Goal: Information Seeking & Learning: Understand process/instructions

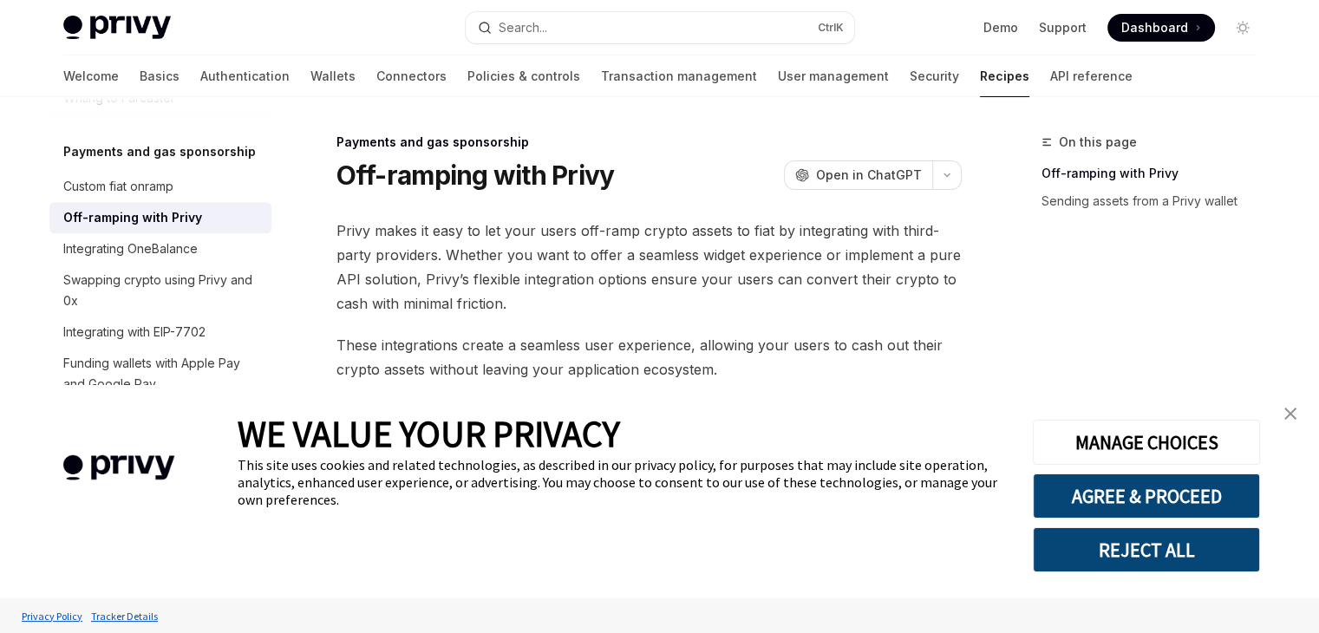
type textarea "*"
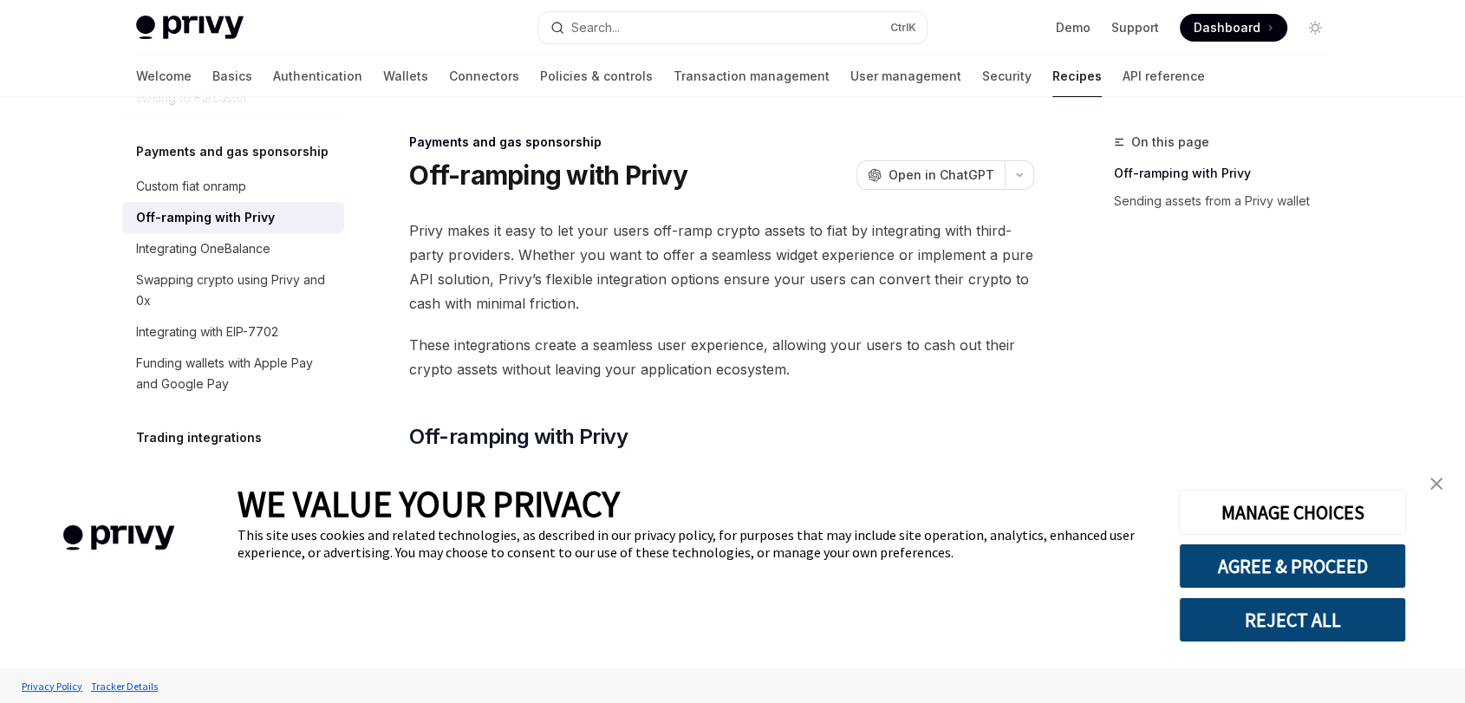
drag, startPoint x: 1312, startPoint y: 640, endPoint x: 1028, endPoint y: 522, distance: 307.1
click at [1014, 505] on div "WE VALUE YOUR PRIVACY This site uses cookies and related technologies, as descr…" at bounding box center [732, 561] width 1465 height 213
click at [1053, 505] on button "AGREE & PROCEED" at bounding box center [1292, 566] width 227 height 45
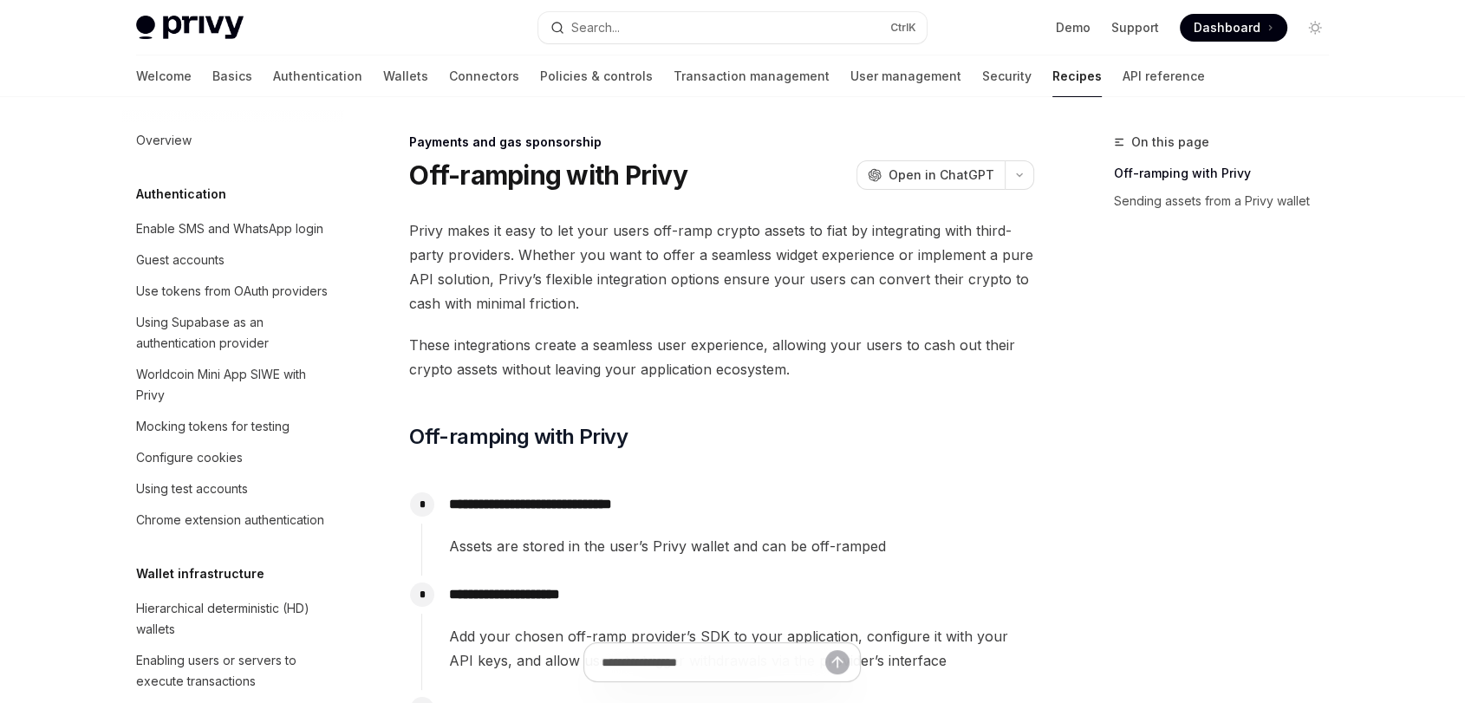
scroll to position [1392, 0]
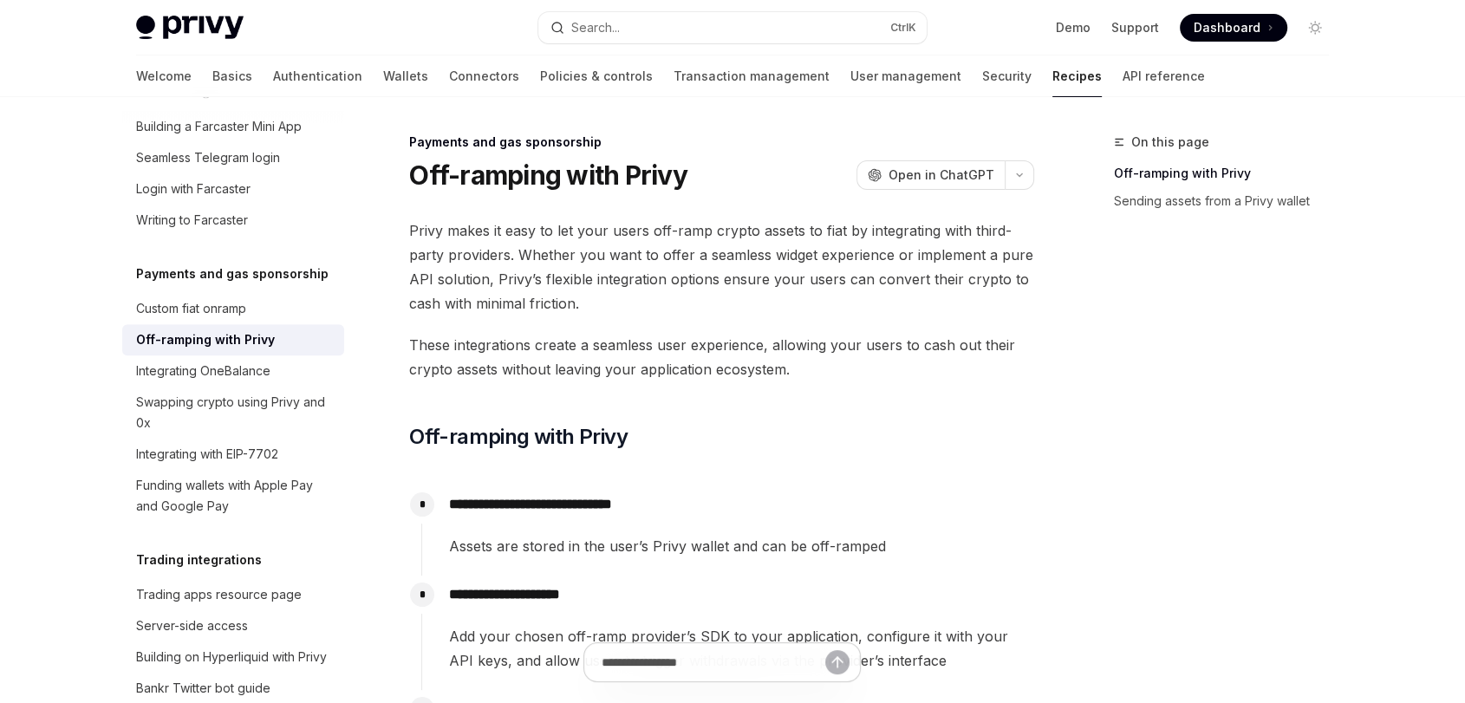
type textarea "*"
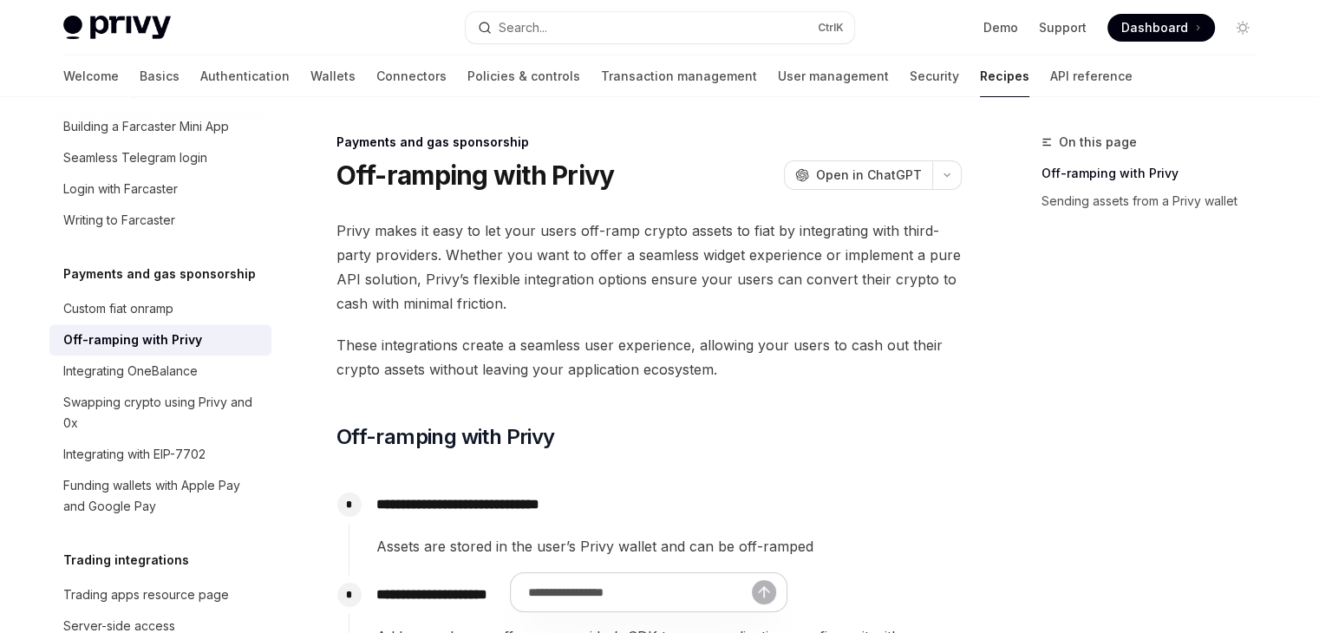
click at [350, 310] on span "Privy makes it easy to let your users off-ramp crypto assets to fiat by integra…" at bounding box center [648, 266] width 625 height 97
drag, startPoint x: 350, startPoint y: 313, endPoint x: 544, endPoint y: 314, distance: 193.3
click at [544, 314] on span "Privy makes it easy to let your users off-ramp crypto assets to fiat by integra…" at bounding box center [648, 266] width 625 height 97
click at [510, 309] on span "Privy makes it easy to let your users off-ramp crypto assets to fiat by integra…" at bounding box center [648, 266] width 625 height 97
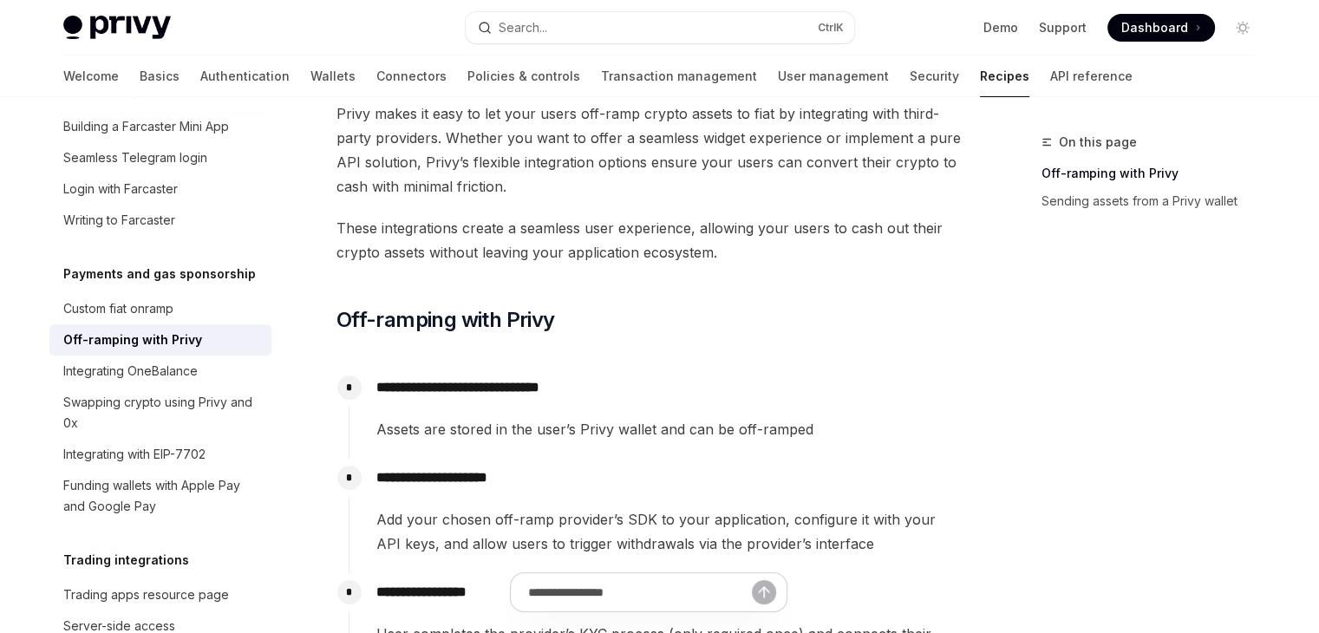
scroll to position [144, 0]
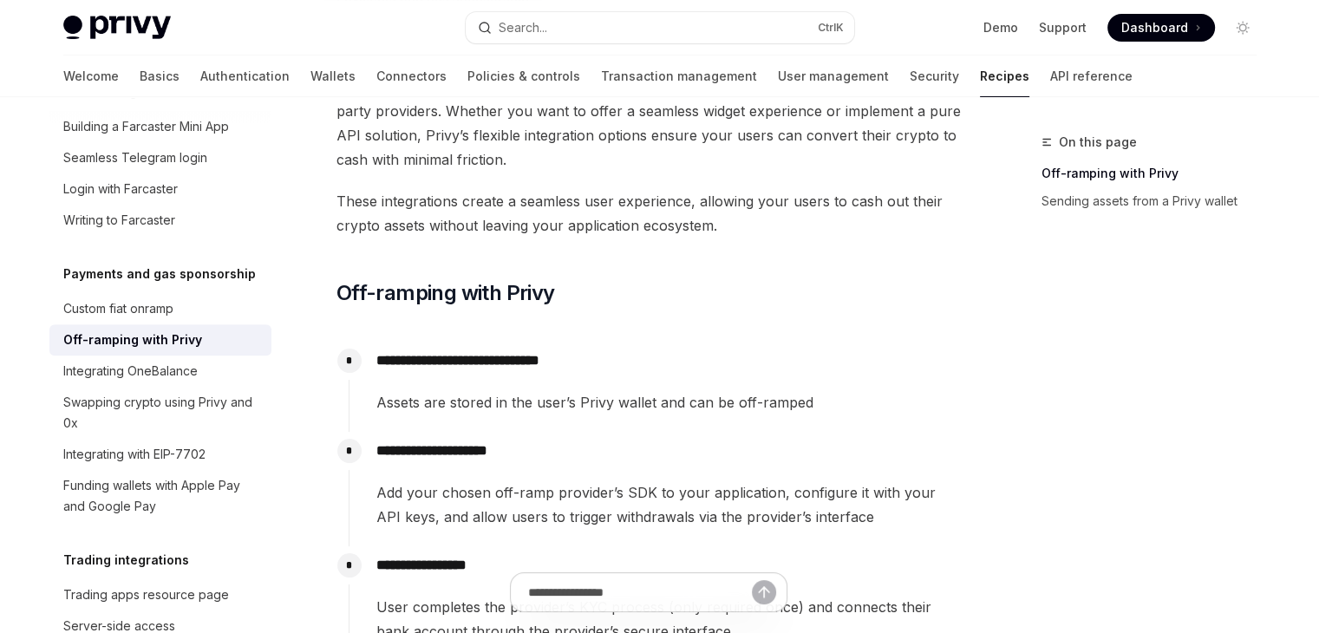
click at [354, 195] on span "These integrations create a seamless user experience, allowing your users to ca…" at bounding box center [648, 213] width 625 height 49
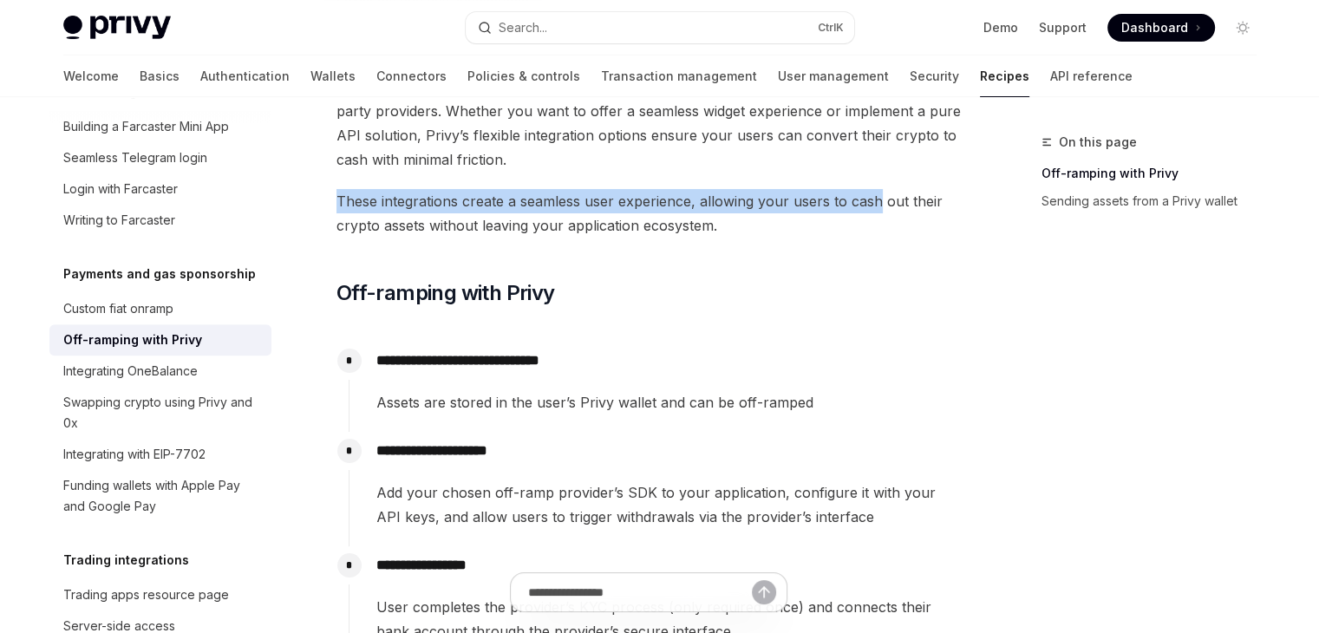
drag, startPoint x: 354, startPoint y: 195, endPoint x: 870, endPoint y: 195, distance: 515.9
click at [870, 195] on span "These integrations create a seamless user experience, allowing your users to ca…" at bounding box center [648, 213] width 625 height 49
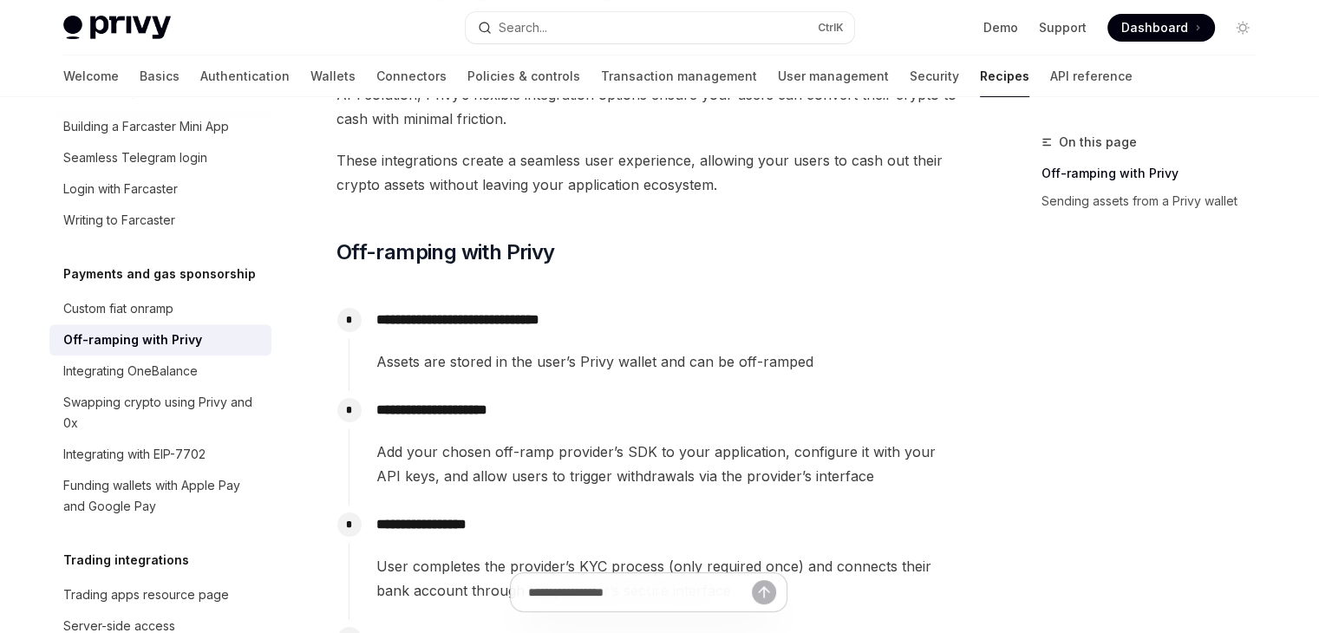
scroll to position [289, 0]
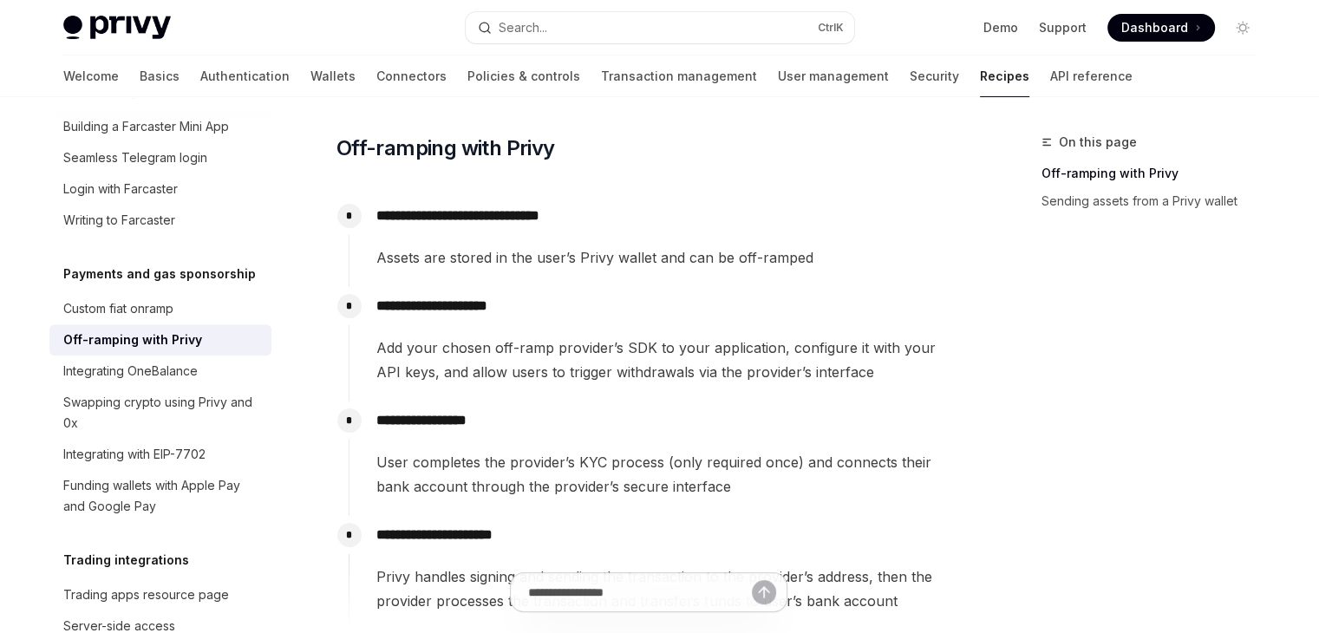
click at [386, 216] on p "**********" at bounding box center [668, 216] width 584 height 24
click at [385, 258] on span "Assets are stored in the user’s Privy wallet and can be off-ramped" at bounding box center [668, 257] width 584 height 24
drag, startPoint x: 385, startPoint y: 258, endPoint x: 610, endPoint y: 246, distance: 224.8
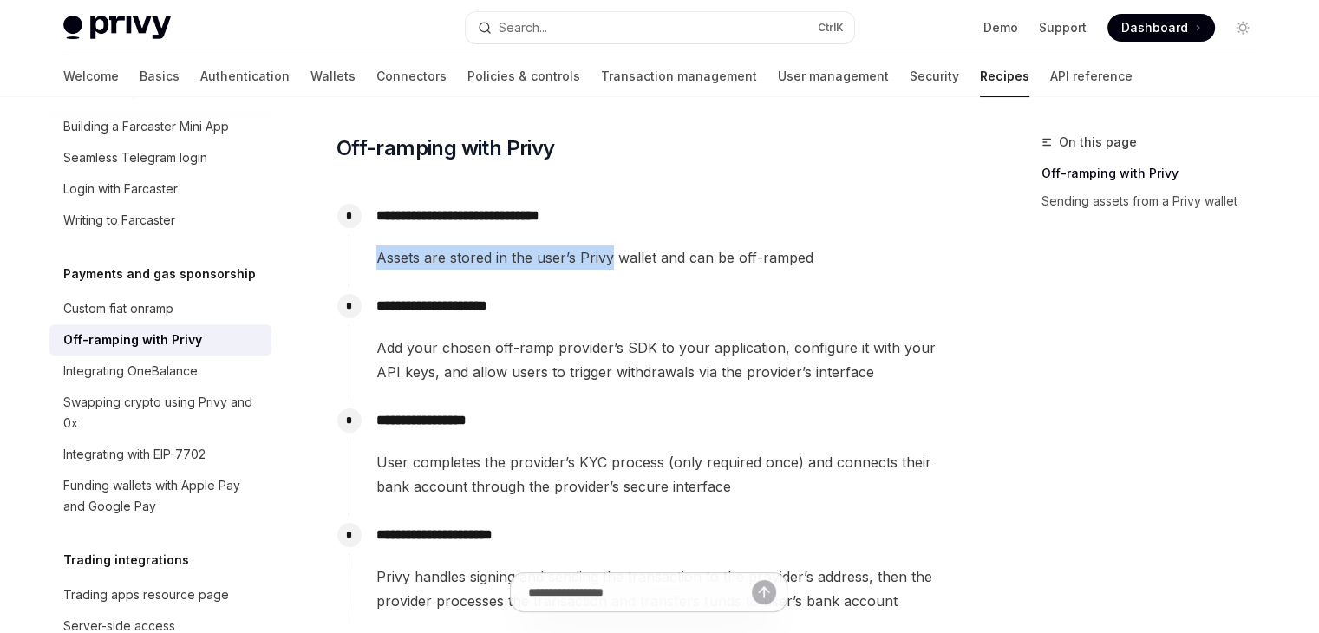
click at [597, 250] on span "Assets are stored in the user’s Privy wallet and can be off-ramped" at bounding box center [668, 257] width 584 height 24
click at [637, 240] on div "**********" at bounding box center [655, 233] width 613 height 73
click at [631, 259] on span "Assets are stored in the user’s Privy wallet and can be off-ramped" at bounding box center [668, 257] width 584 height 24
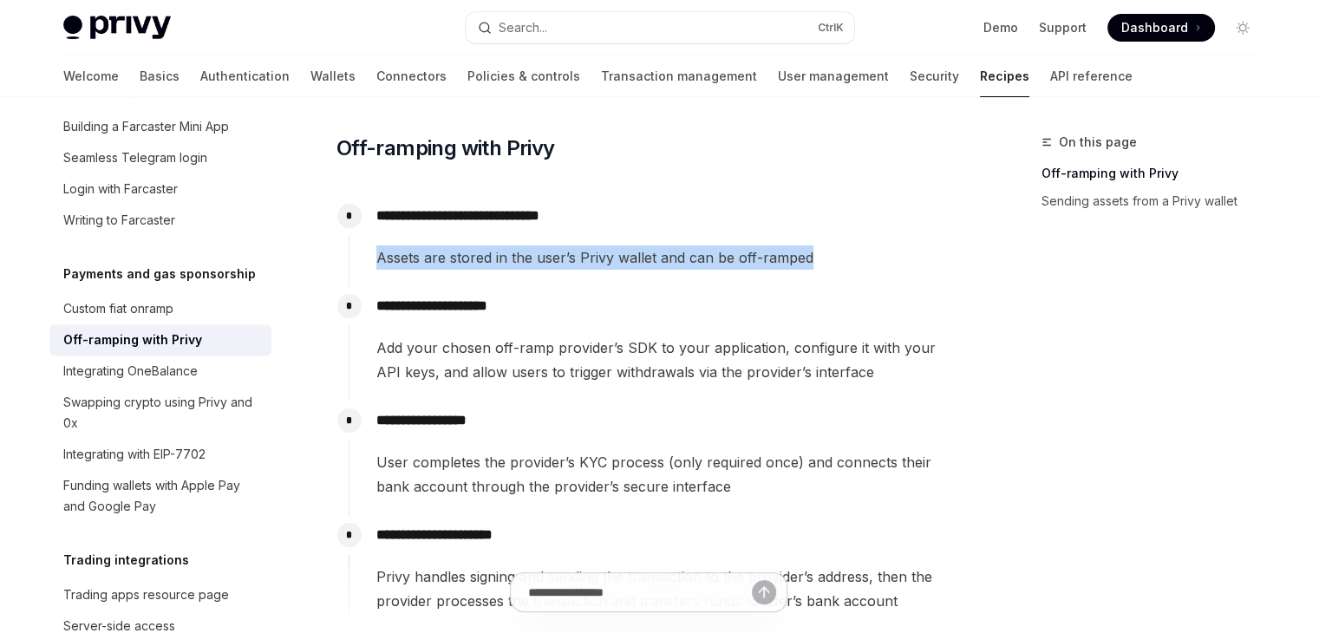
click at [714, 263] on span "Assets are stored in the user’s Privy wallet and can be off-ramped" at bounding box center [668, 257] width 584 height 24
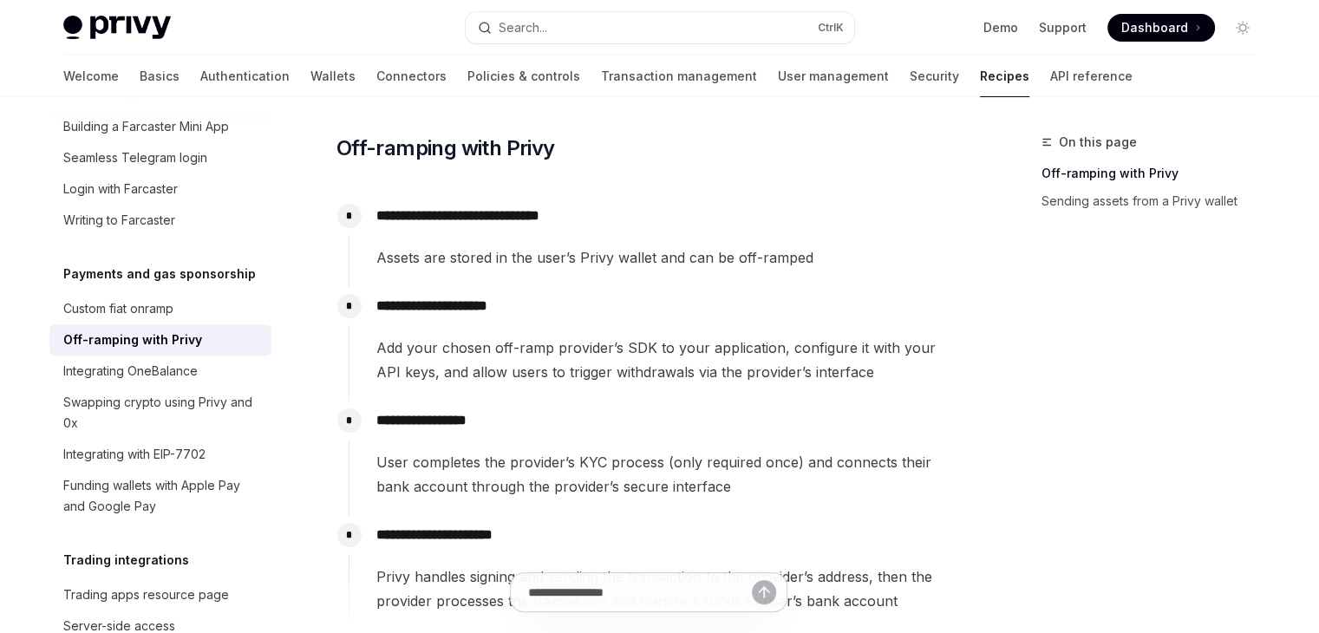
scroll to position [434, 0]
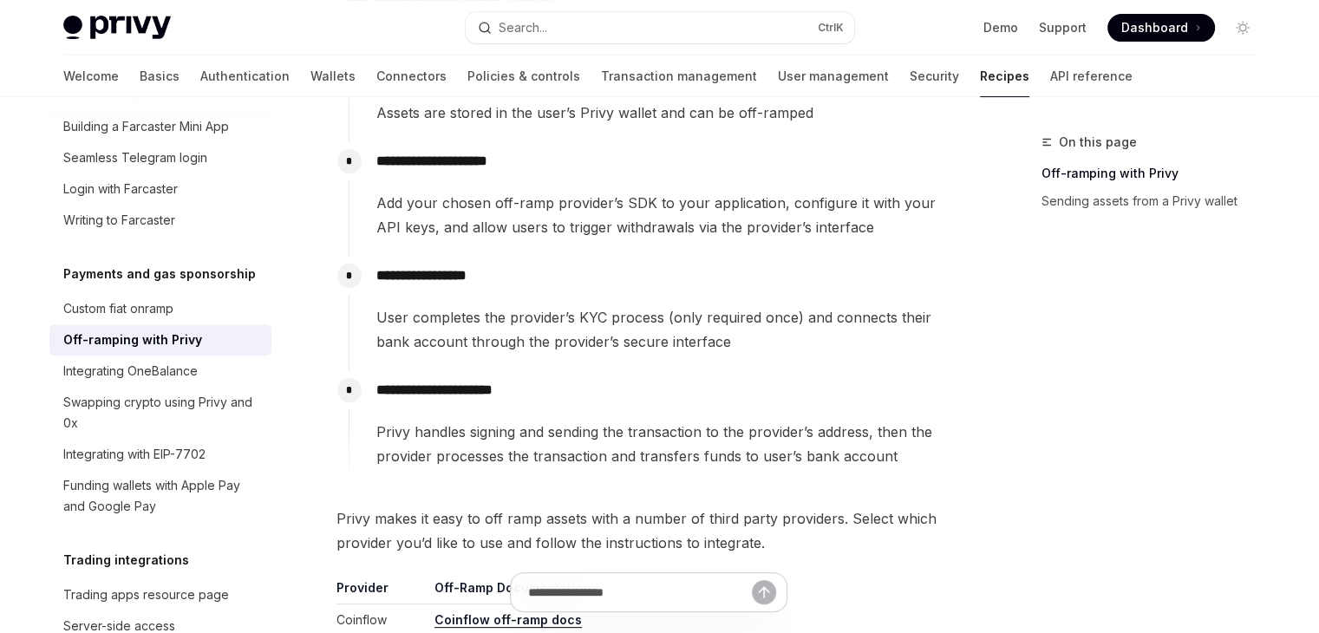
click at [378, 160] on p "**********" at bounding box center [668, 161] width 584 height 24
drag, startPoint x: 378, startPoint y: 160, endPoint x: 395, endPoint y: 196, distance: 39.6
click at [570, 172] on p "**********" at bounding box center [668, 161] width 584 height 24
click at [390, 197] on span "Add your chosen off-ramp provider’s SDK to your application, configure it with …" at bounding box center [668, 215] width 584 height 49
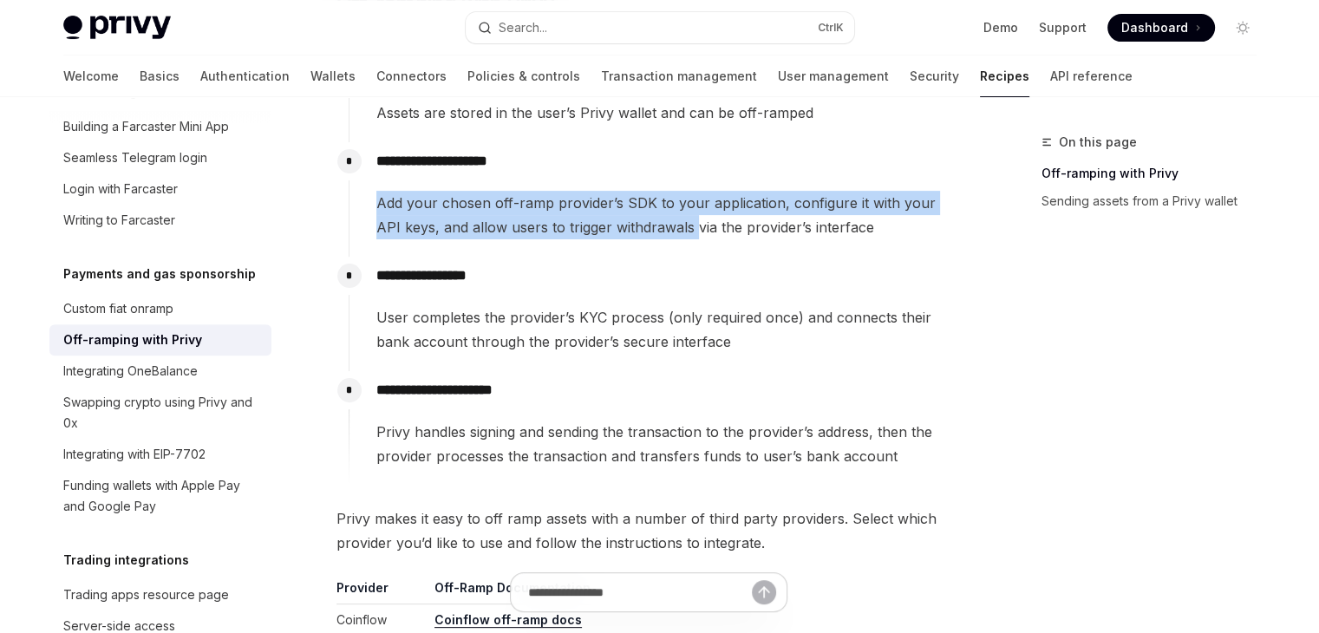
drag, startPoint x: 390, startPoint y: 197, endPoint x: 664, endPoint y: 230, distance: 276.0
click at [664, 230] on span "Add your chosen off-ramp provider’s SDK to your application, configure it with …" at bounding box center [668, 215] width 584 height 49
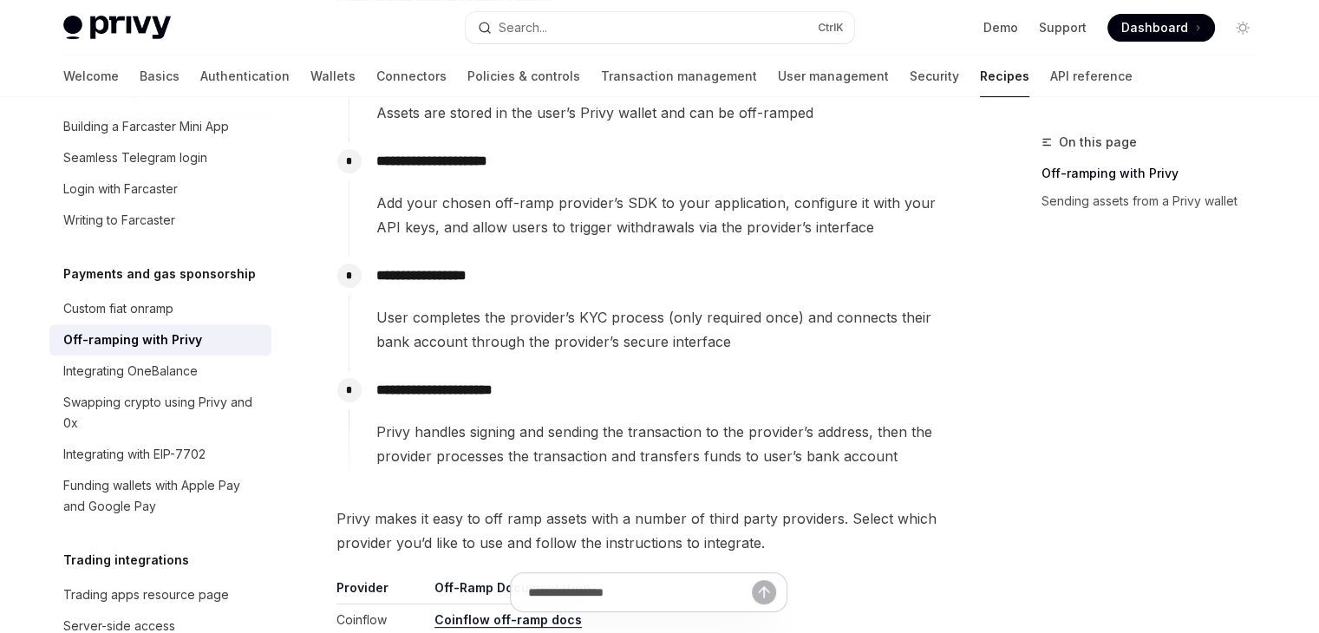
click at [399, 316] on span "User completes the provider’s KYC process (only required once) and connects the…" at bounding box center [668, 329] width 584 height 49
drag, startPoint x: 399, startPoint y: 316, endPoint x: 776, endPoint y: 320, distance: 377.2
click at [776, 320] on span "User completes the provider’s KYC process (only required once) and connects the…" at bounding box center [668, 329] width 584 height 49
click at [684, 340] on span "User completes the provider’s KYC process (only required once) and connects the…" at bounding box center [668, 329] width 584 height 49
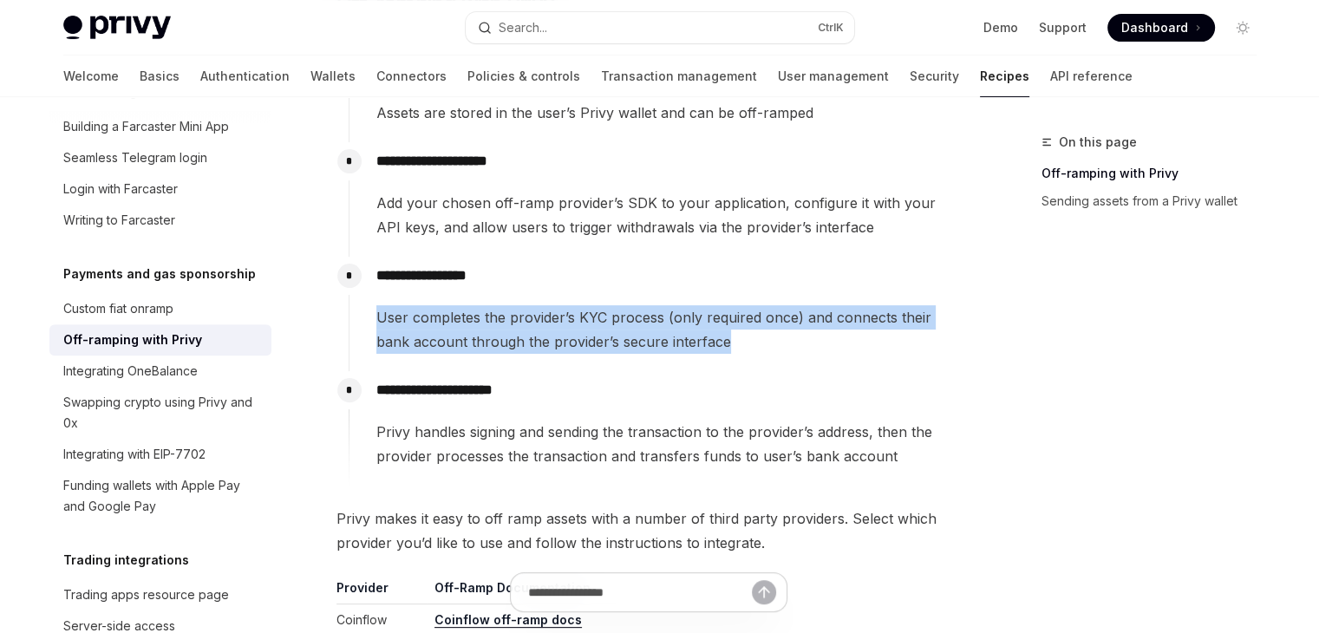
click at [684, 340] on span "User completes the provider’s KYC process (only required once) and connects the…" at bounding box center [668, 329] width 584 height 49
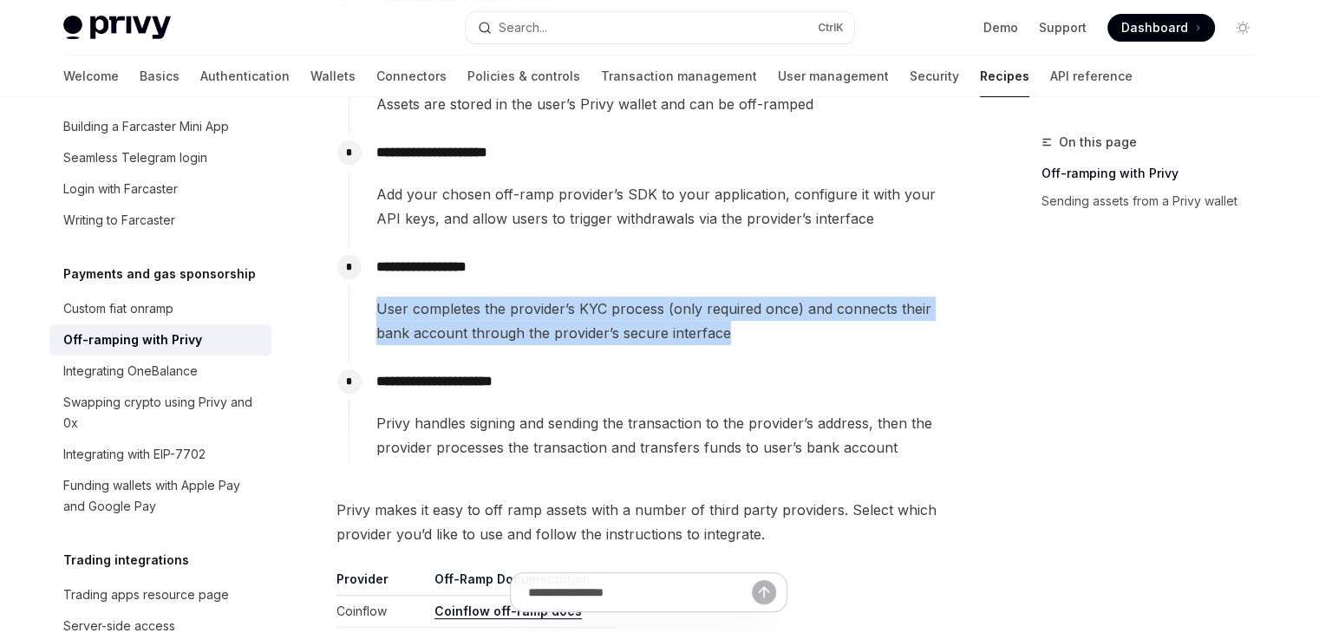
click at [776, 336] on span "User completes the provider’s KYC process (only required once) and connects the…" at bounding box center [668, 321] width 584 height 49
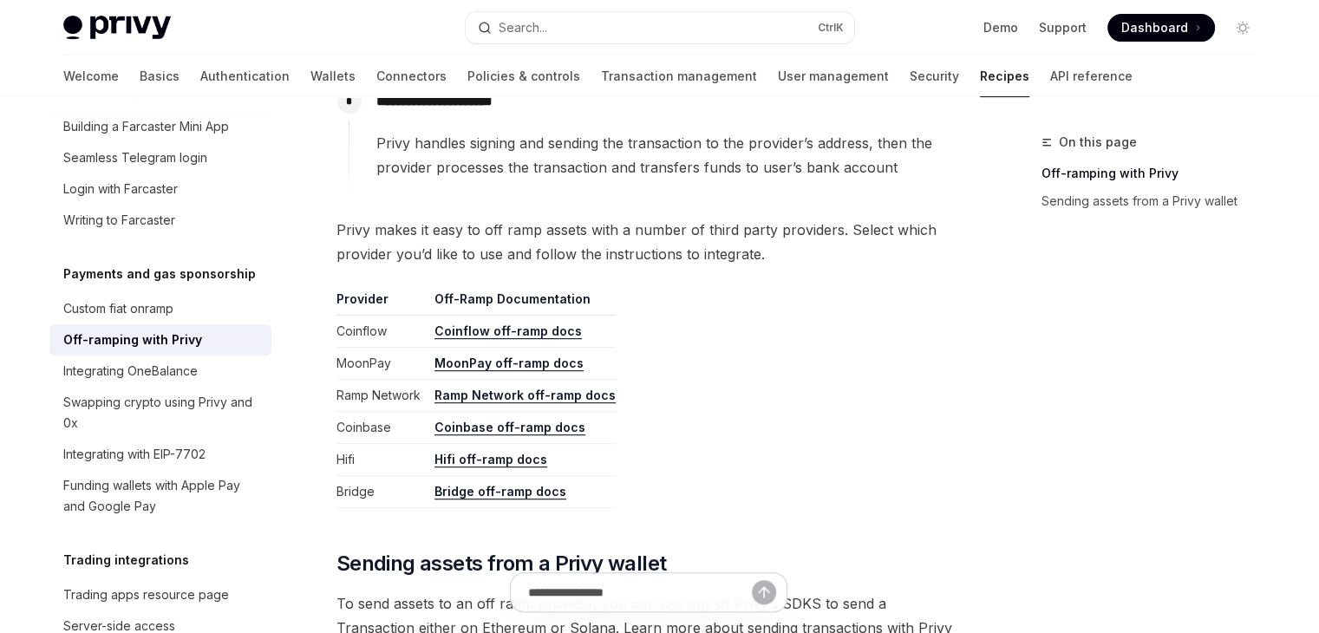
scroll to position [577, 0]
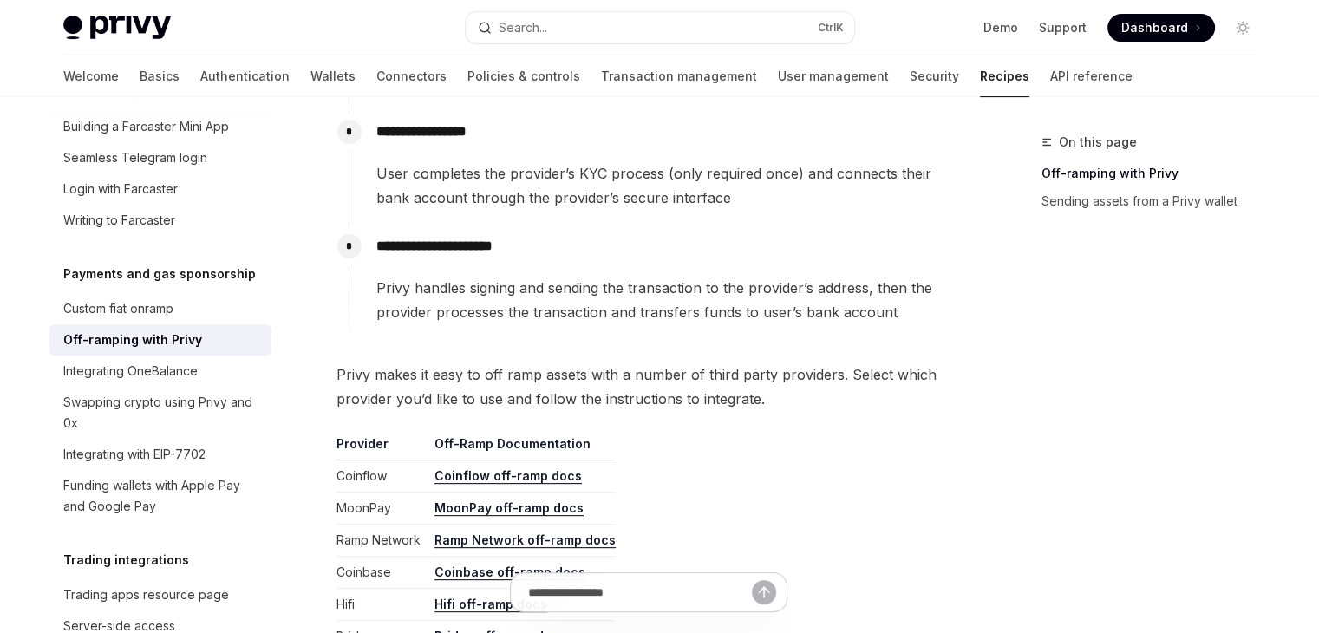
click at [383, 288] on span "Privy handles signing and sending the transaction to the provider’s address, th…" at bounding box center [668, 300] width 584 height 49
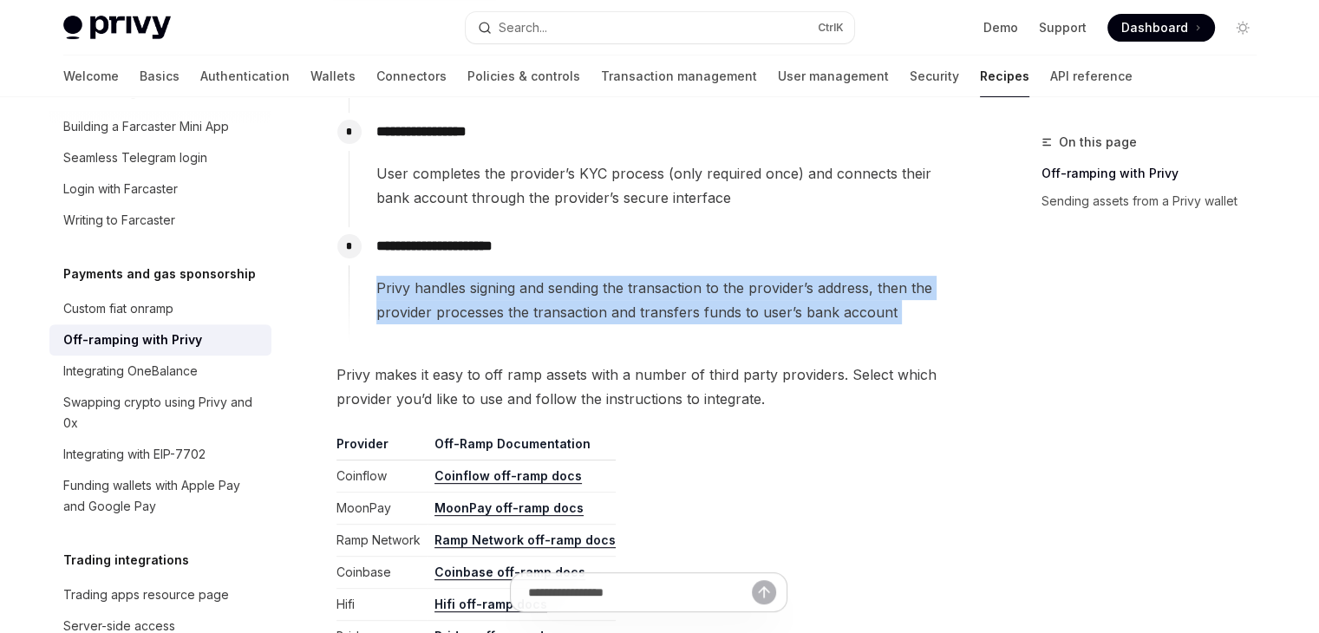
drag, startPoint x: 383, startPoint y: 288, endPoint x: 925, endPoint y: 306, distance: 542.2
click at [925, 306] on span "Privy handles signing and sending the transaction to the provider’s address, th…" at bounding box center [668, 300] width 584 height 49
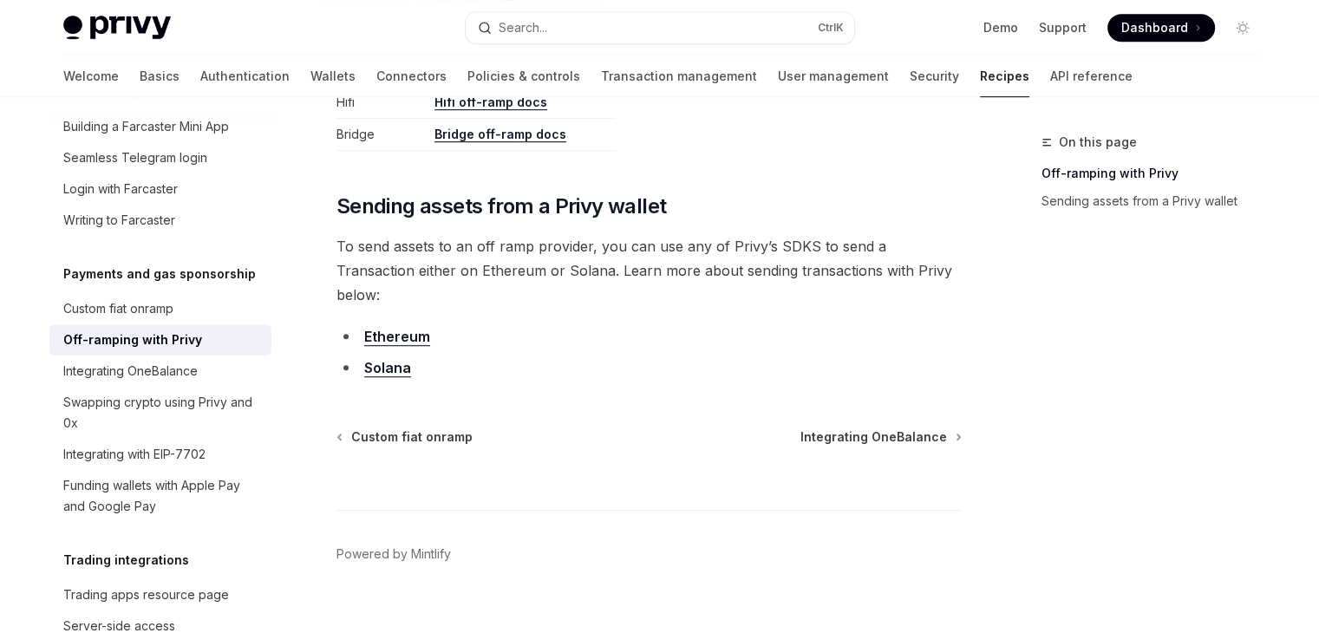
scroll to position [1080, 0]
click at [390, 358] on link "Solana" at bounding box center [387, 367] width 47 height 18
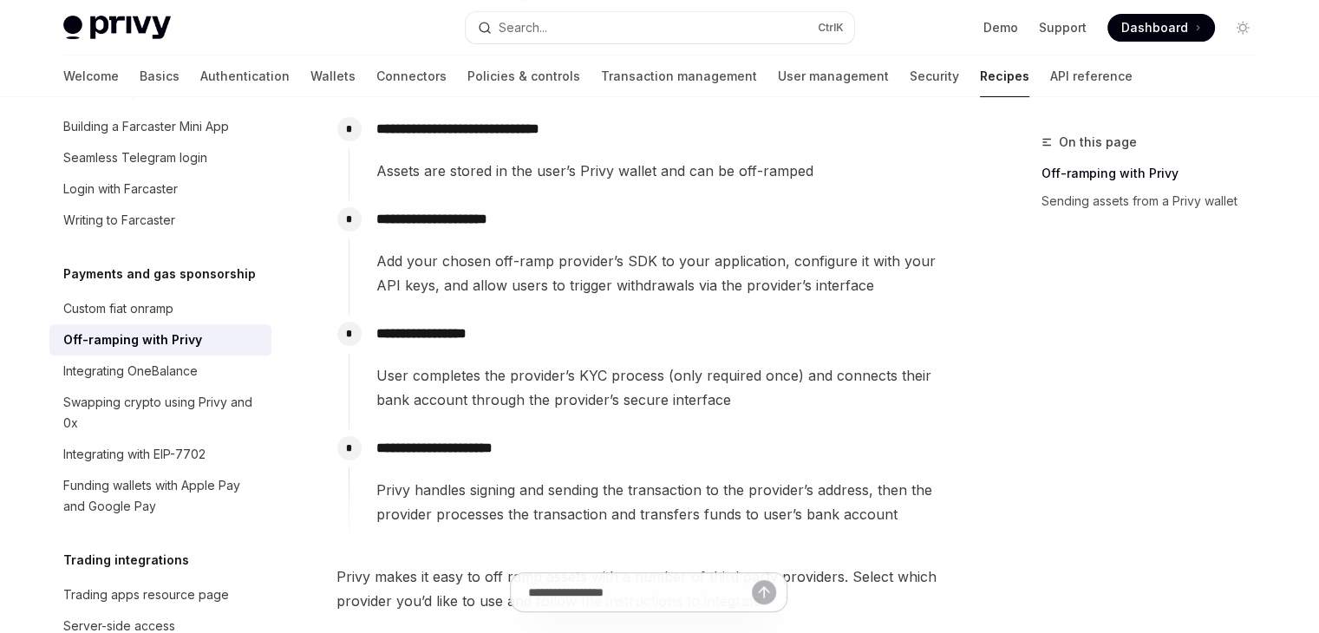
scroll to position [0, 0]
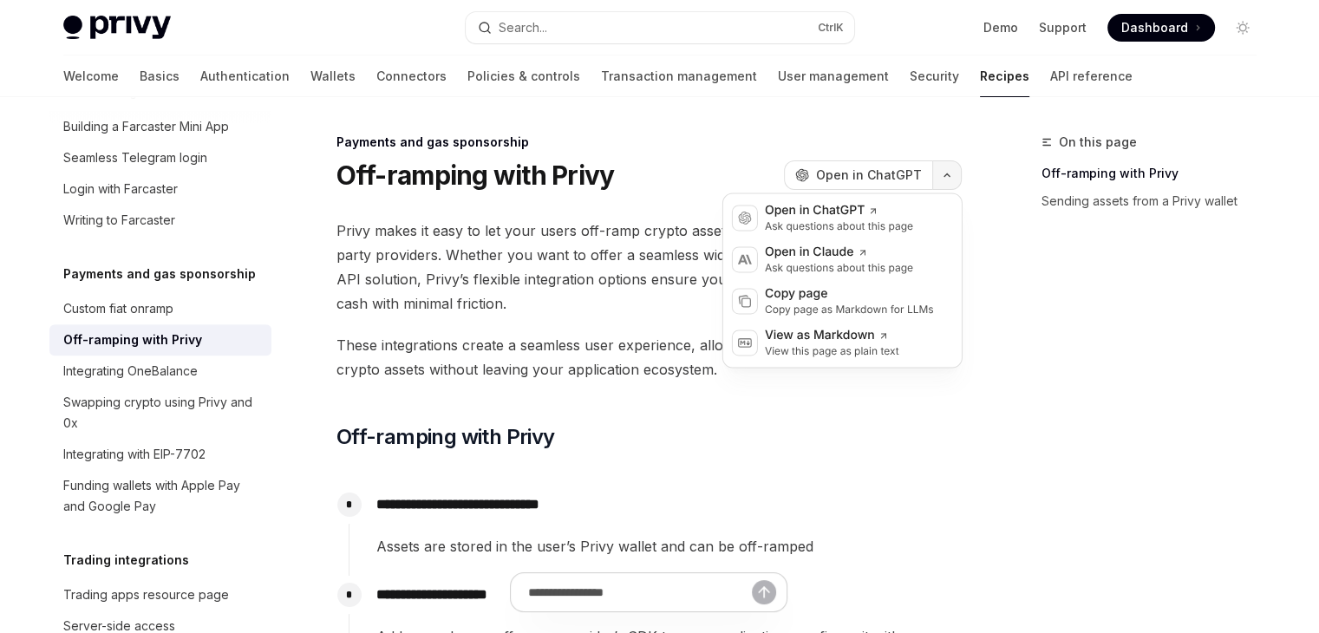
click at [940, 166] on button "button" at bounding box center [946, 174] width 29 height 29
click at [577, 274] on span "Privy makes it easy to let your users off-ramp crypto assets to fiat by integra…" at bounding box center [648, 266] width 625 height 97
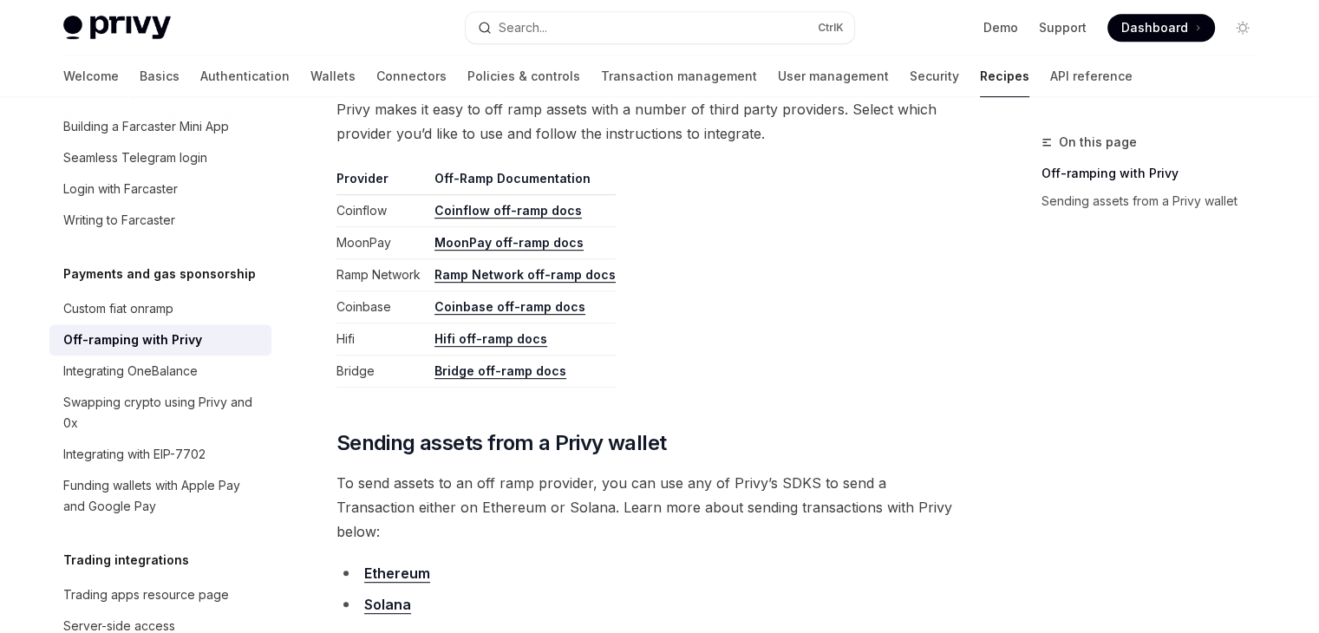
scroll to position [791, 0]
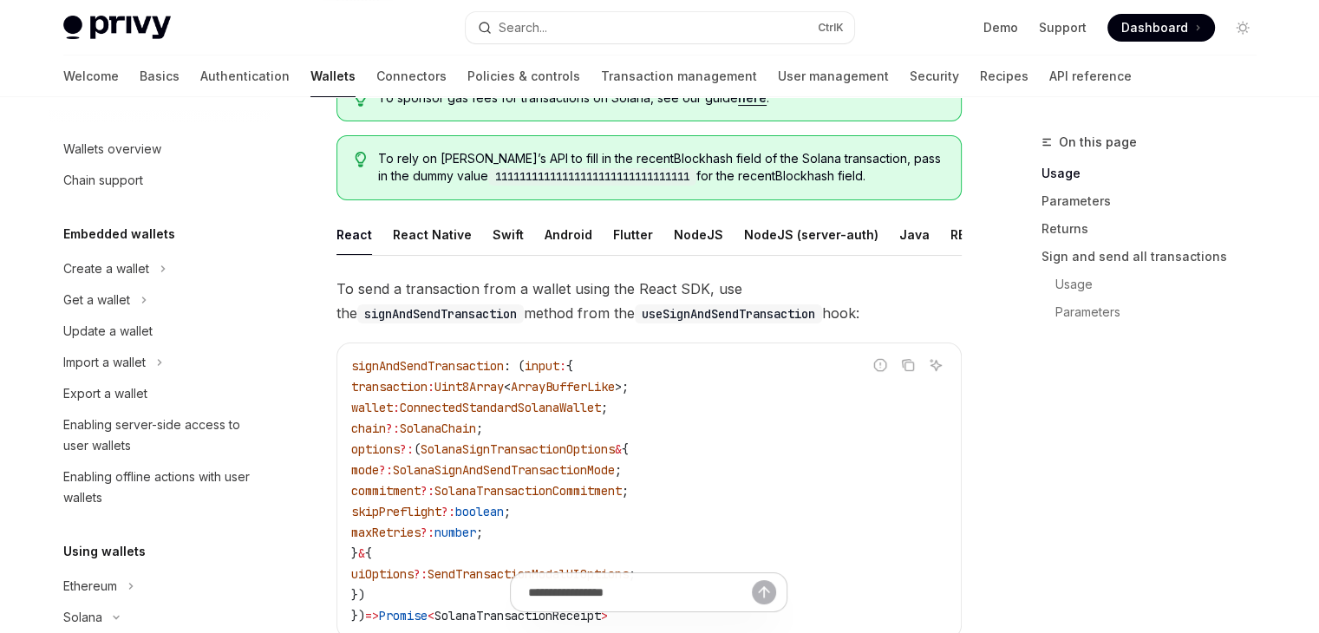
scroll to position [315, 0]
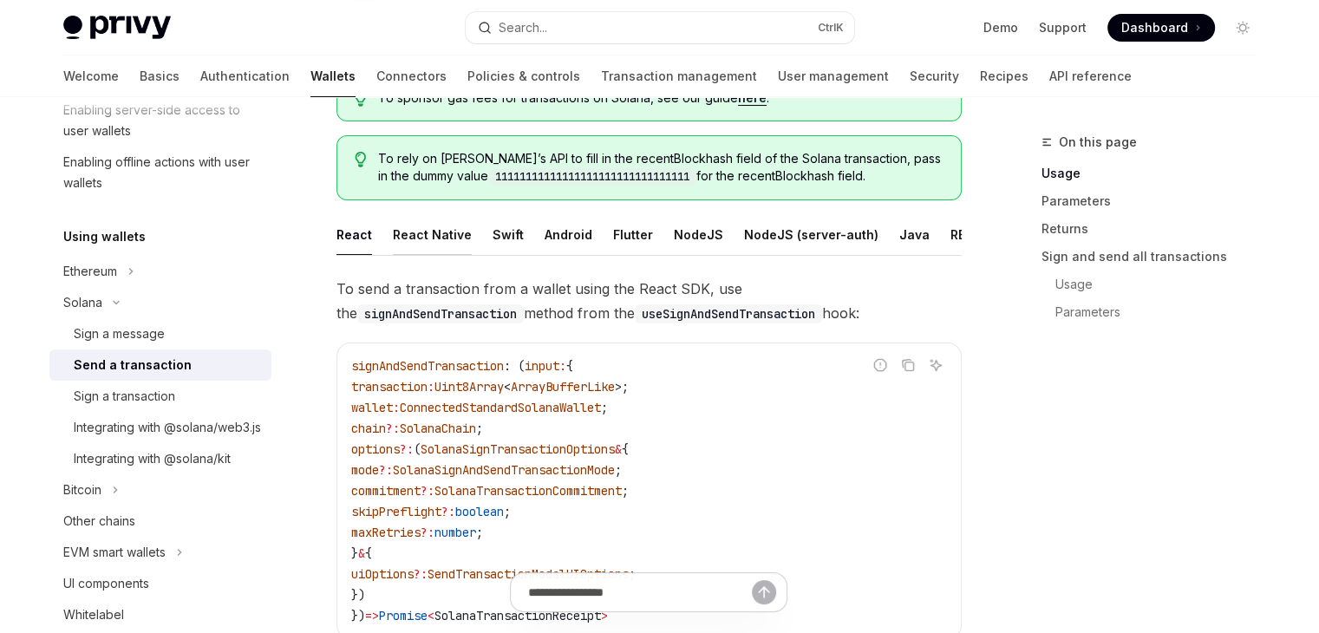
click at [407, 239] on button "React Native" at bounding box center [432, 234] width 79 height 41
type textarea "*"
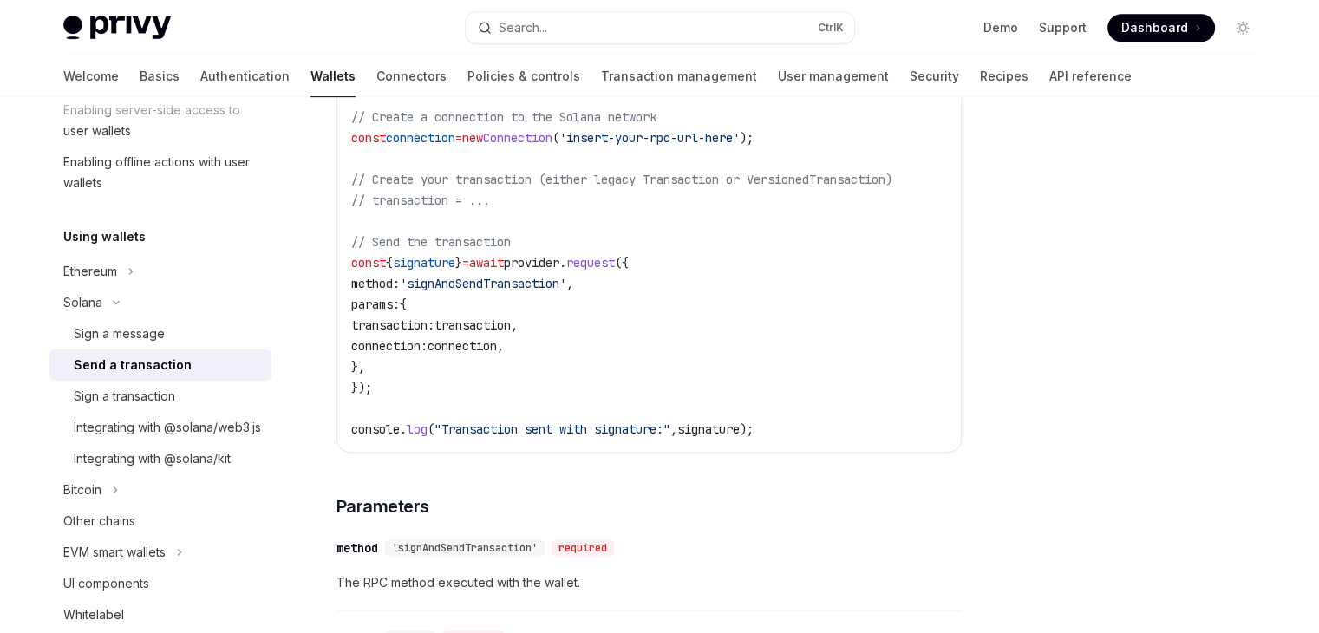
scroll to position [546, 0]
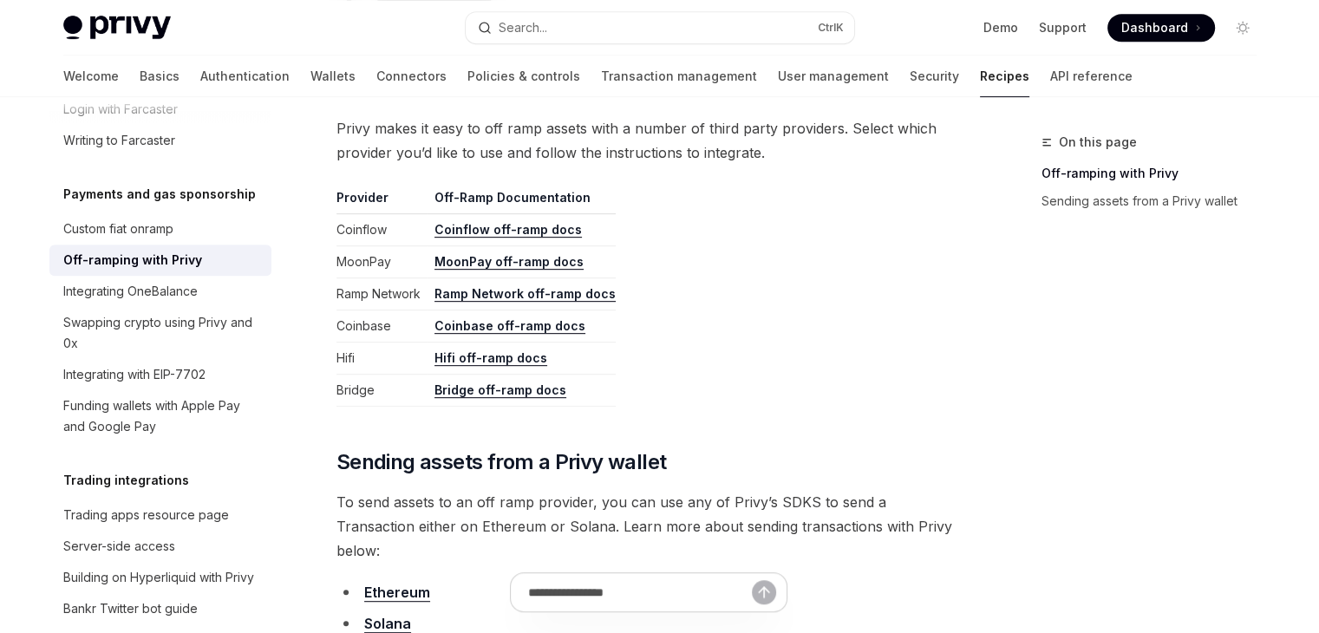
scroll to position [791, 0]
